Goal: Task Accomplishment & Management: Manage account settings

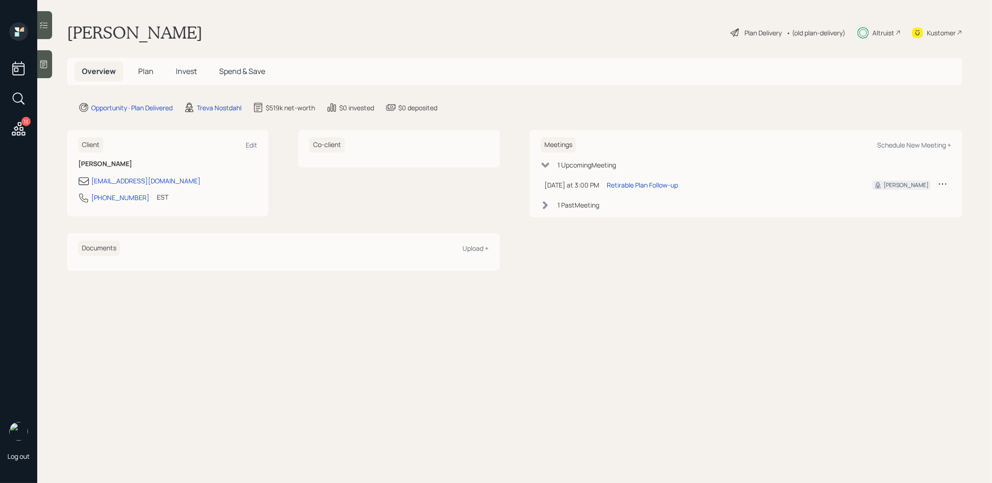
click at [183, 71] on span "Invest" at bounding box center [186, 71] width 21 height 10
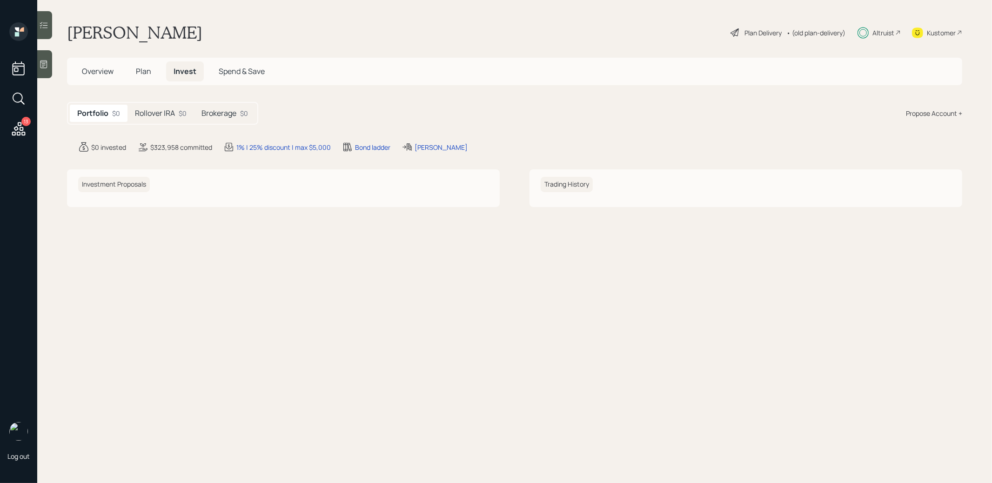
click at [157, 114] on h5 "Rollover IRA" at bounding box center [155, 113] width 40 height 9
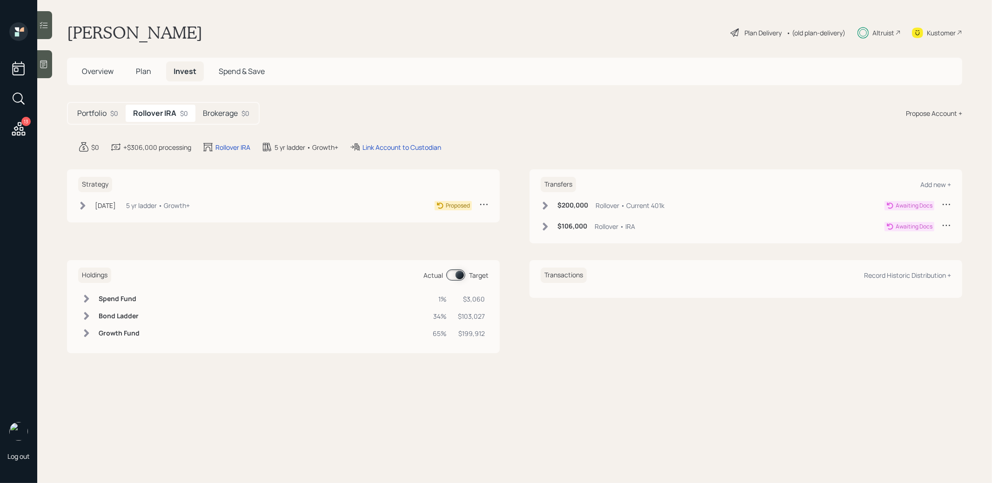
click at [546, 207] on icon at bounding box center [544, 205] width 9 height 9
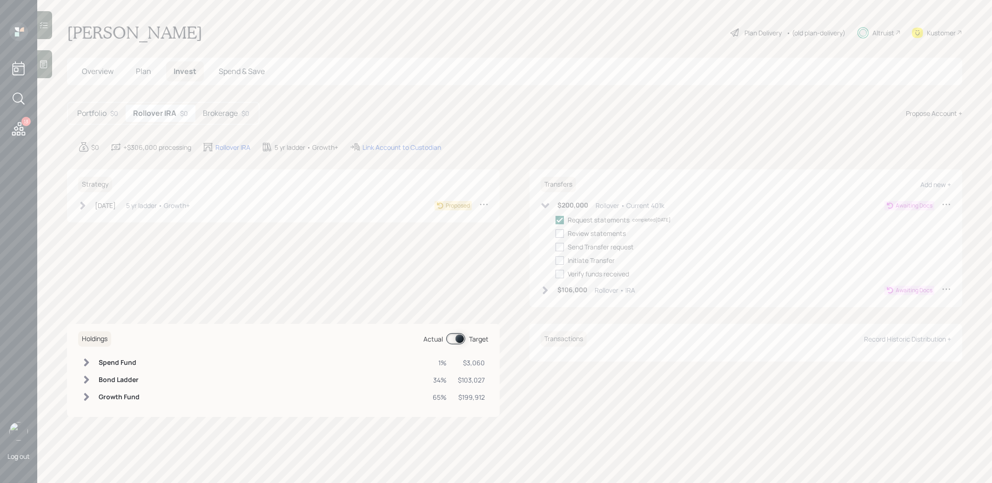
click at [546, 290] on icon at bounding box center [545, 290] width 5 height 8
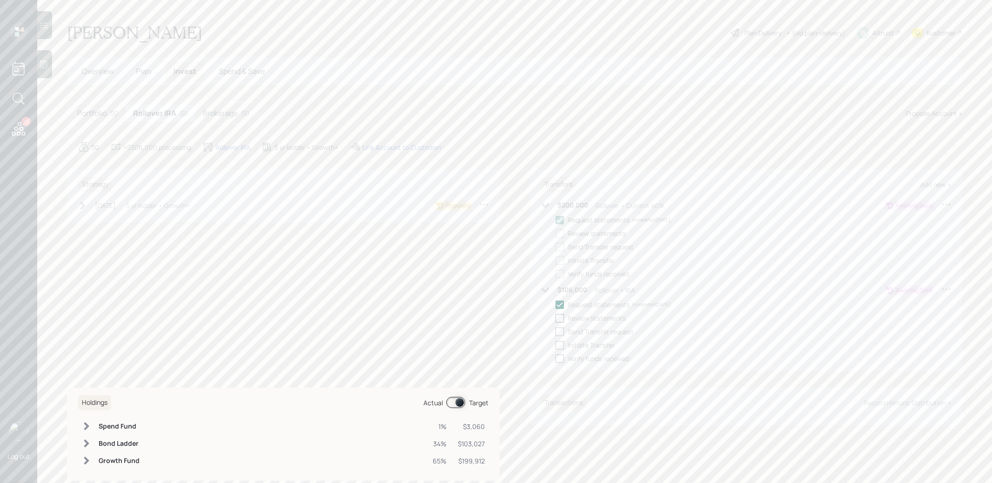
click at [559, 318] on div at bounding box center [559, 318] width 8 height 8
click at [555, 318] on input "checkbox" at bounding box center [555, 318] width 0 height 0
checkbox input "true"
click at [561, 330] on div at bounding box center [559, 331] width 8 height 8
click at [555, 331] on input "checkbox" at bounding box center [555, 331] width 0 height 0
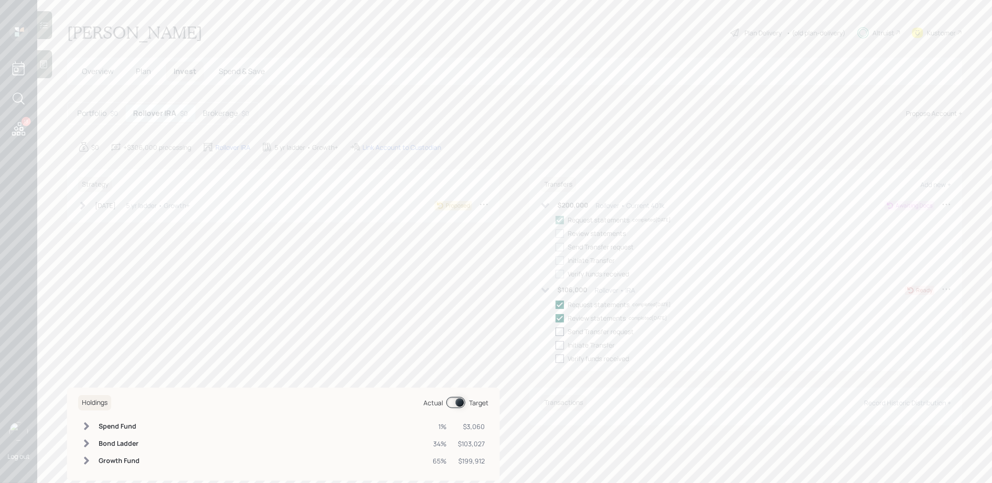
checkbox input "true"
click at [393, 143] on div "Link Account to Custodian" at bounding box center [401, 147] width 79 height 10
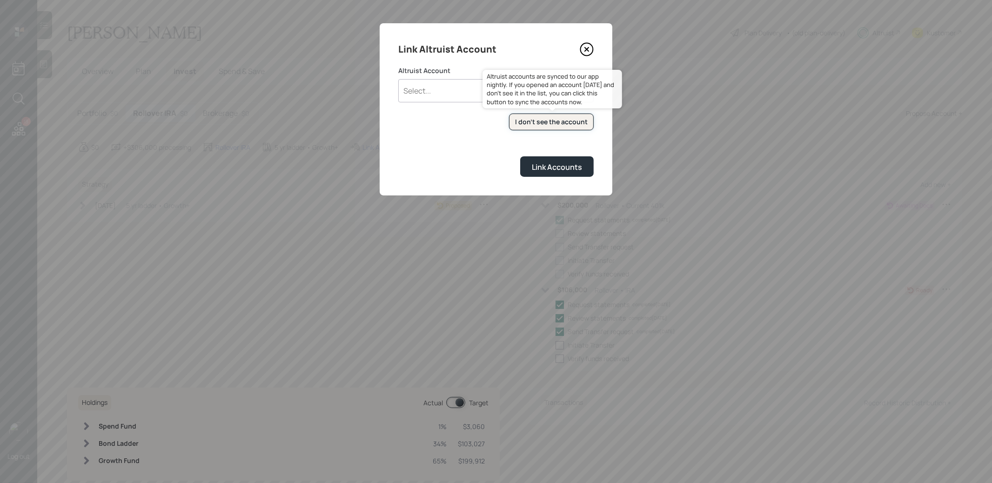
click at [556, 114] on button "I don't see the account" at bounding box center [551, 121] width 85 height 17
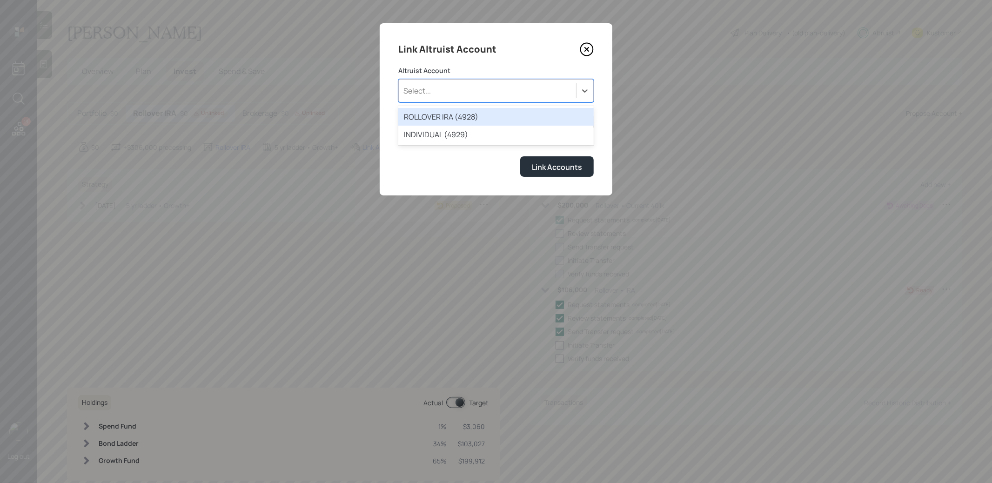
click at [464, 86] on div "Select..." at bounding box center [487, 91] width 177 height 16
click at [452, 116] on div "ROLLOVER IRA (4928)" at bounding box center [495, 117] width 195 height 18
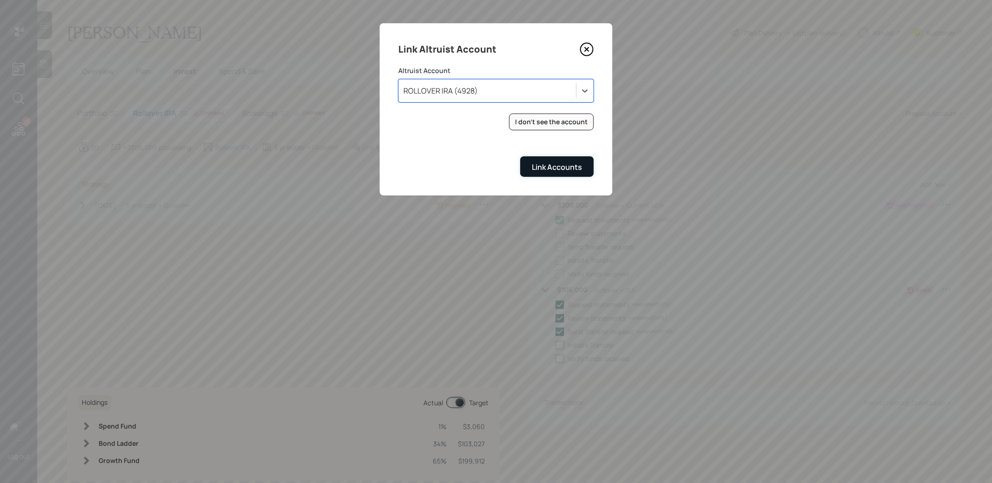
click at [545, 166] on div "Link Accounts" at bounding box center [557, 167] width 50 height 10
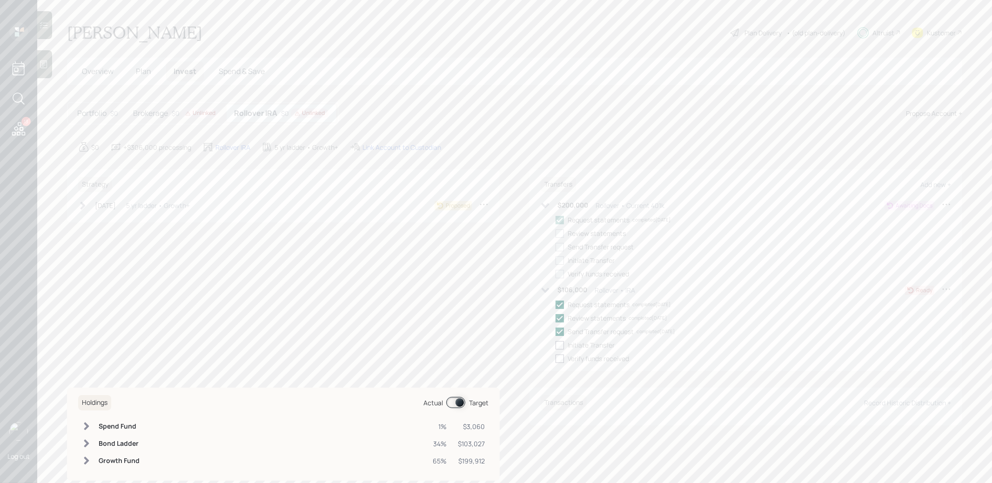
click at [313, 112] on div "Unlinked" at bounding box center [309, 113] width 30 height 8
click at [265, 112] on h5 "Rollover IRA" at bounding box center [255, 113] width 43 height 9
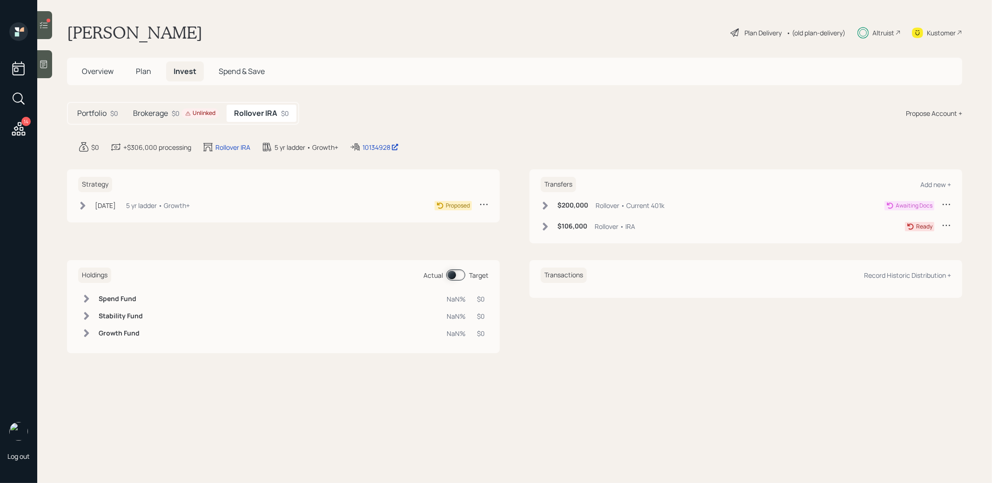
click at [190, 111] on icon at bounding box center [188, 114] width 6 height 6
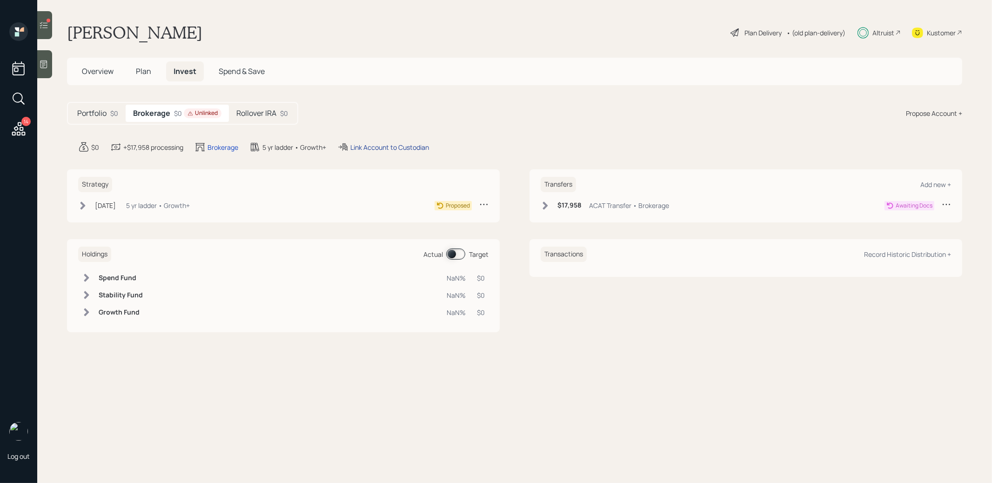
click at [379, 147] on div "Link Account to Custodian" at bounding box center [389, 147] width 79 height 10
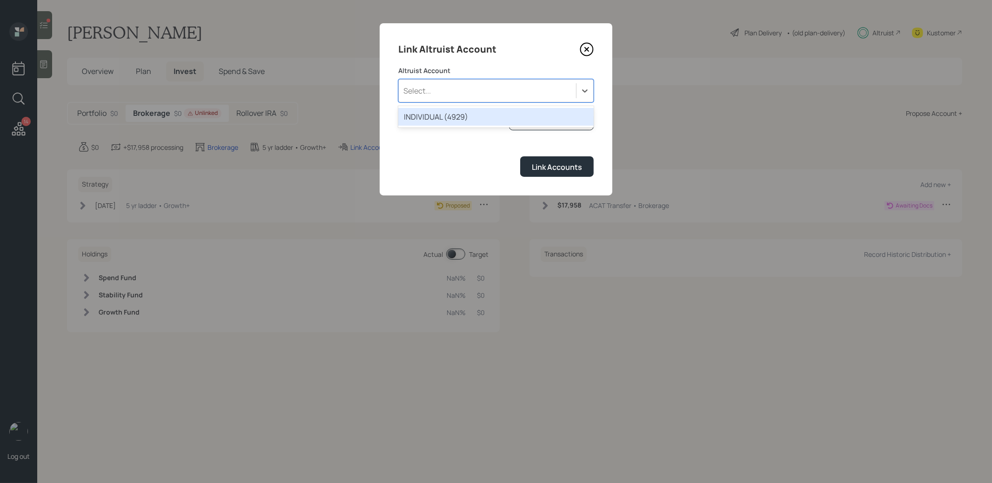
click at [502, 91] on div "Select..." at bounding box center [487, 91] width 177 height 16
click at [480, 117] on div "INDIVIDUAL (4929)" at bounding box center [495, 117] width 195 height 18
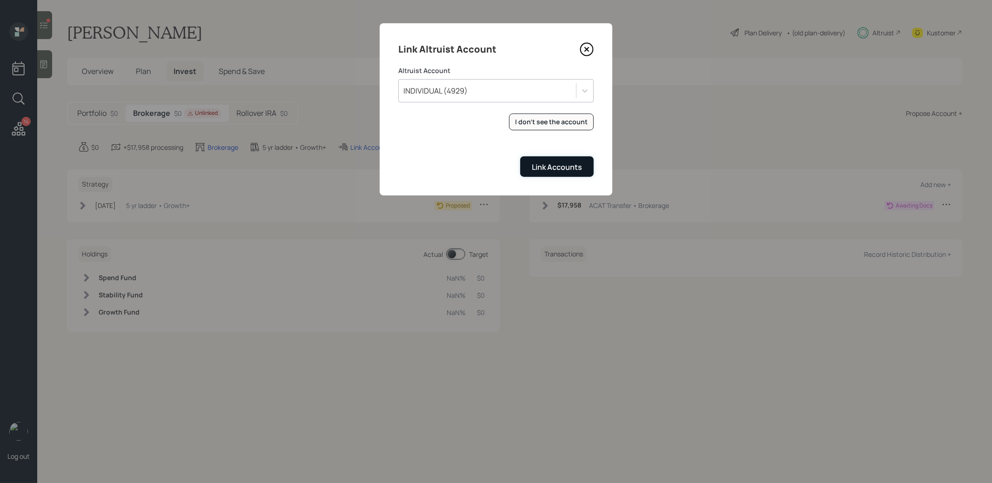
click at [549, 158] on button "Link Accounts" at bounding box center [556, 166] width 73 height 20
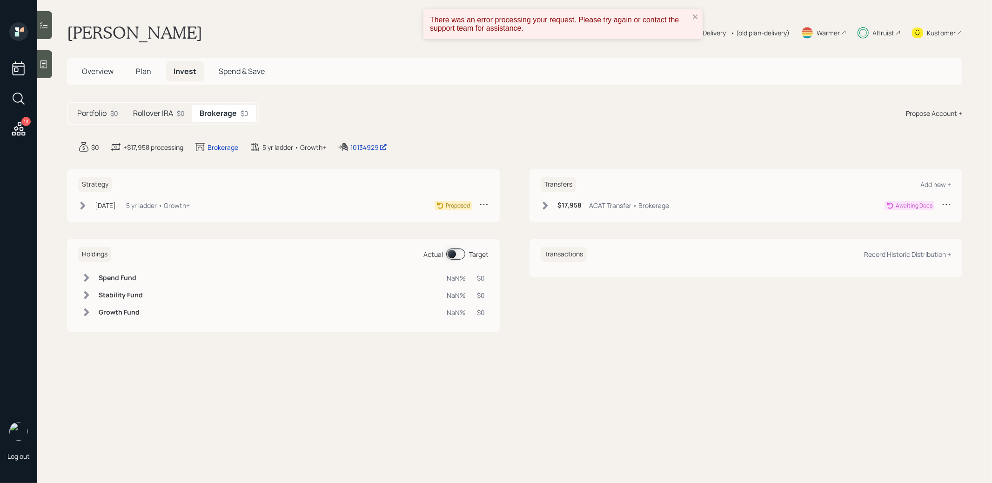
click at [146, 109] on h5 "Rollover IRA" at bounding box center [153, 113] width 40 height 9
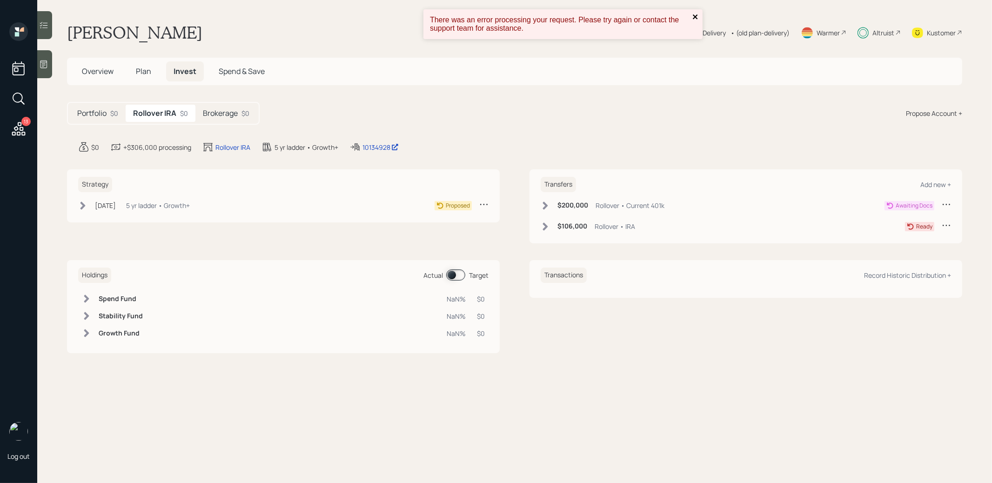
click at [696, 17] on icon "close" at bounding box center [695, 16] width 7 height 7
click at [548, 225] on icon at bounding box center [544, 226] width 9 height 9
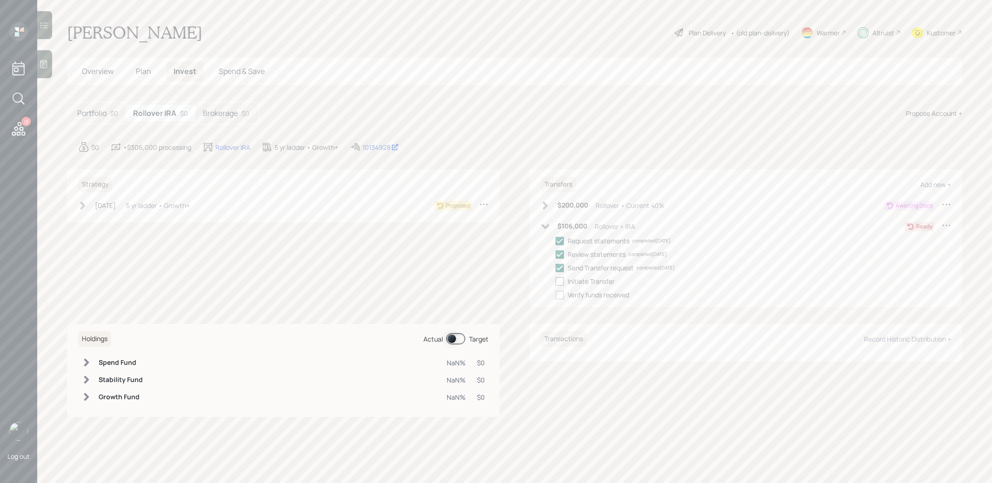
click at [562, 282] on div at bounding box center [559, 281] width 8 height 8
click at [555, 281] on input "checkbox" at bounding box center [555, 281] width 0 height 0
checkbox input "true"
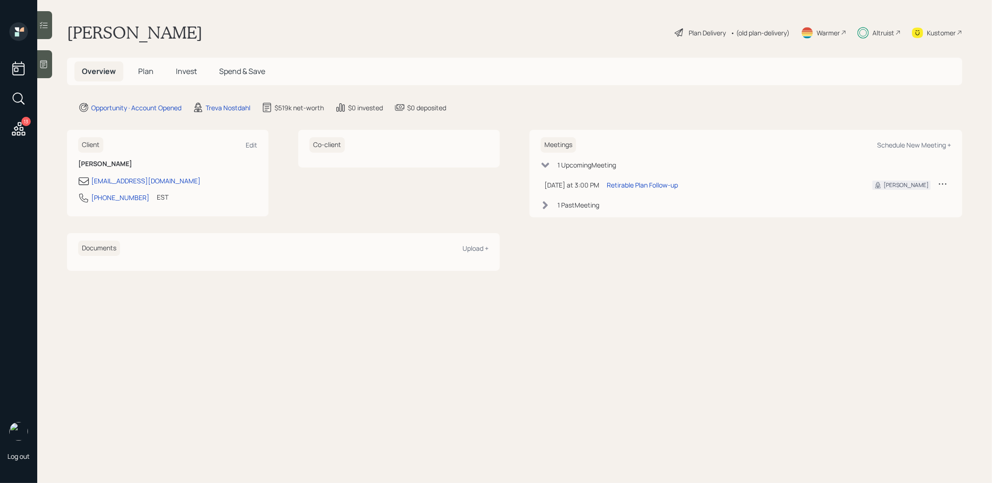
click at [185, 72] on span "Invest" at bounding box center [186, 71] width 21 height 10
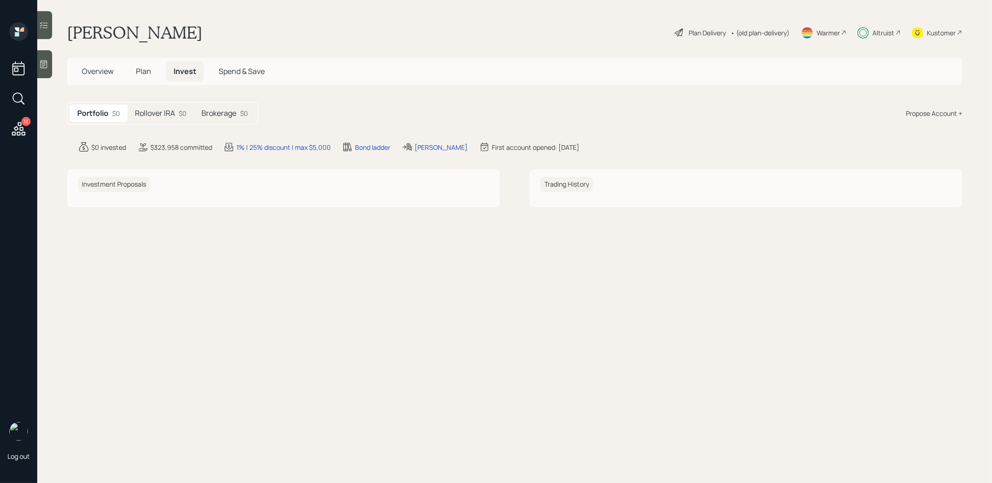
click at [228, 120] on div "Brokerage $0" at bounding box center [224, 113] width 61 height 17
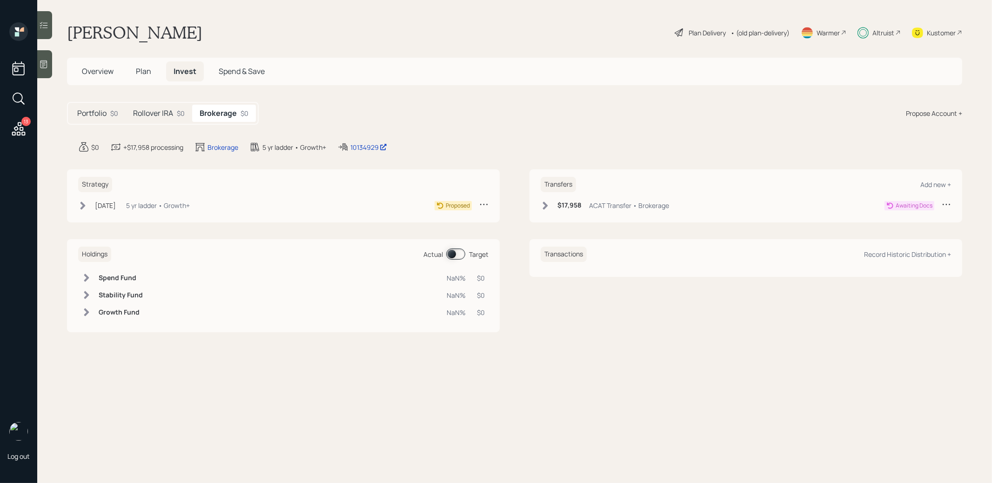
click at [542, 208] on icon at bounding box center [544, 205] width 9 height 9
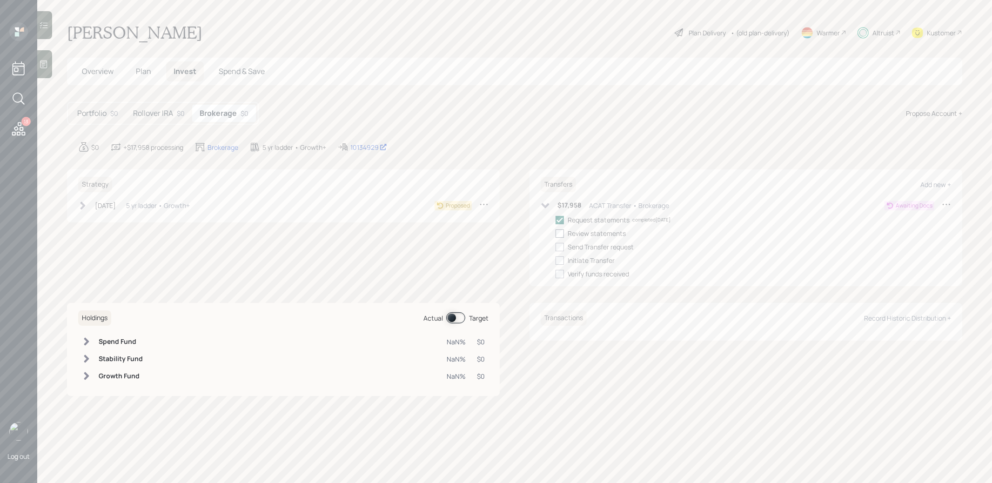
click at [559, 234] on div at bounding box center [559, 233] width 8 height 8
click at [555, 233] on input "checkbox" at bounding box center [555, 233] width 0 height 0
checkbox input "true"
click at [559, 246] on div at bounding box center [559, 247] width 8 height 8
click at [555, 246] on input "checkbox" at bounding box center [555, 246] width 0 height 0
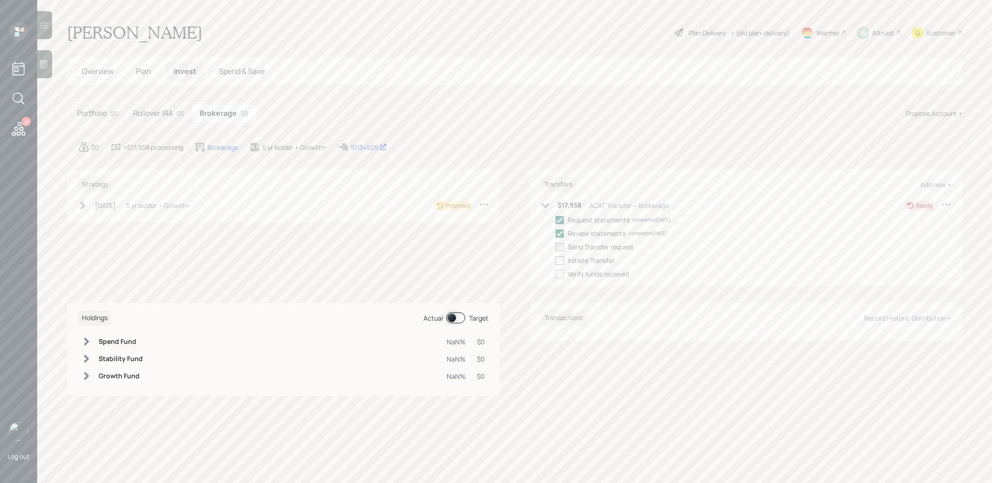
checkbox input "true"
click at [560, 258] on div at bounding box center [559, 260] width 8 height 8
click at [555, 260] on input "checkbox" at bounding box center [555, 260] width 0 height 0
checkbox input "true"
click at [165, 113] on h5 "Rollover IRA" at bounding box center [153, 113] width 40 height 9
